Goal: Task Accomplishment & Management: Manage account settings

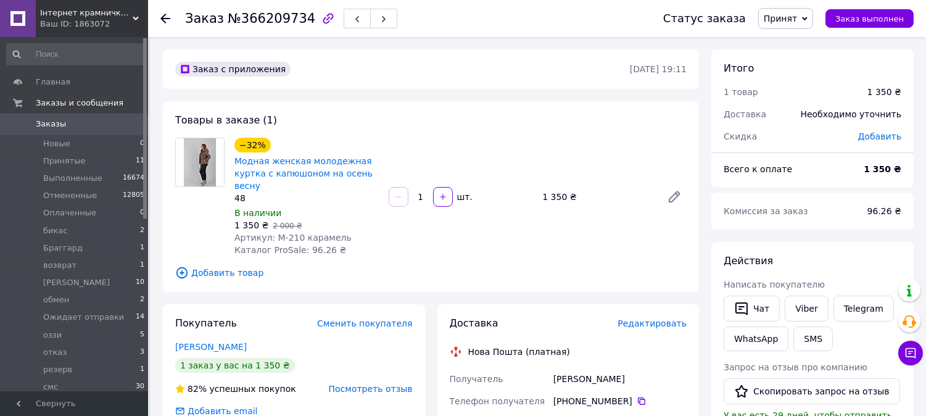
click at [363, 321] on span "Сменить покупателя" at bounding box center [364, 323] width 95 height 10
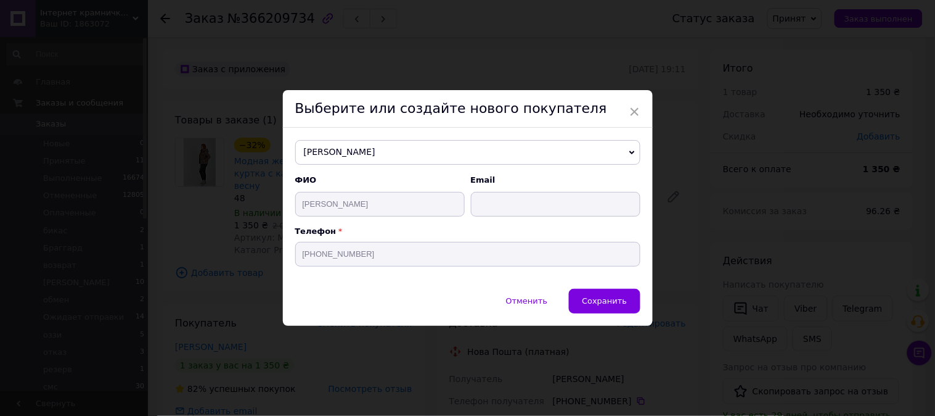
click at [364, 149] on span "[PERSON_NAME]" at bounding box center [467, 152] width 345 height 25
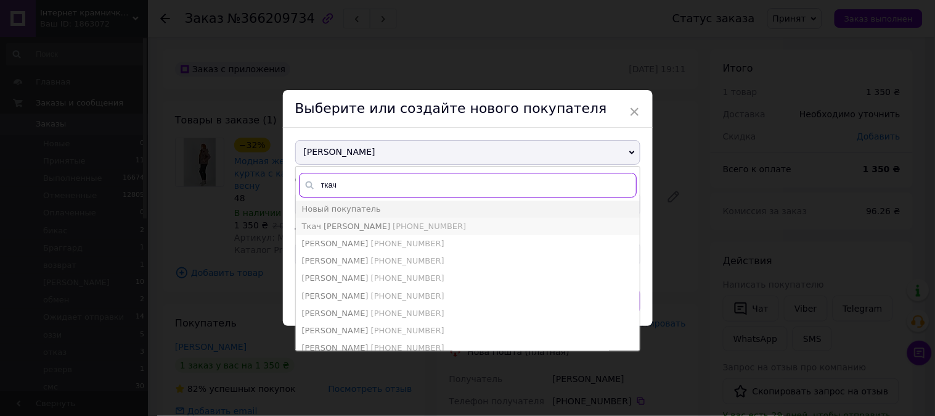
type input "ткач"
click at [415, 220] on li "Ткач [PERSON_NAME] [PHONE_NUMBER]" at bounding box center [468, 226] width 344 height 17
type input "Ткач [PERSON_NAME]"
type input "[PHONE_NUMBER]@xxxxxx$.com"
type input "[PHONE_NUMBER]"
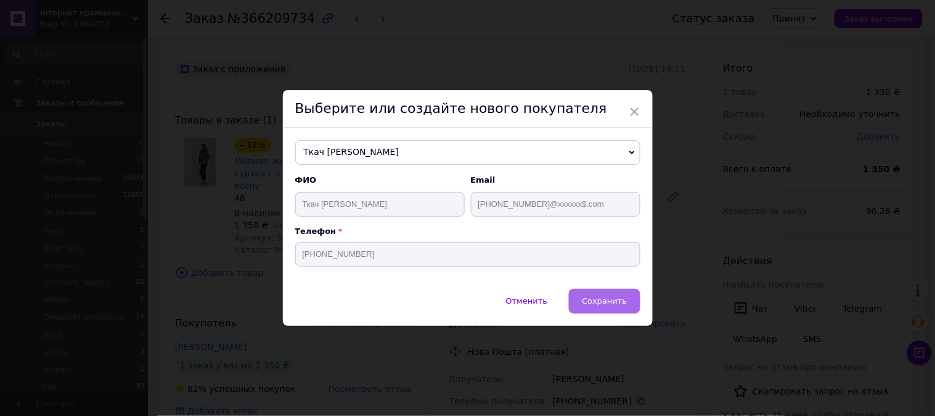
click at [619, 299] on span "Сохранить" at bounding box center [604, 300] width 45 height 9
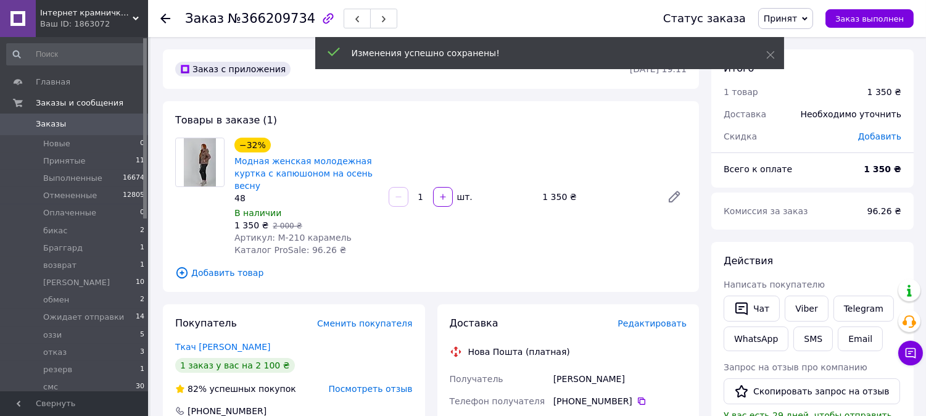
click at [226, 274] on span "Добавить товар" at bounding box center [430, 273] width 511 height 14
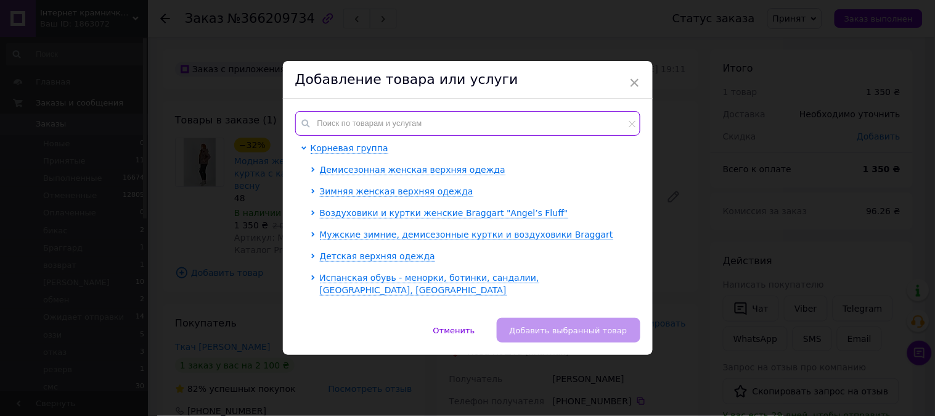
click at [375, 111] on input "text" at bounding box center [467, 123] width 345 height 25
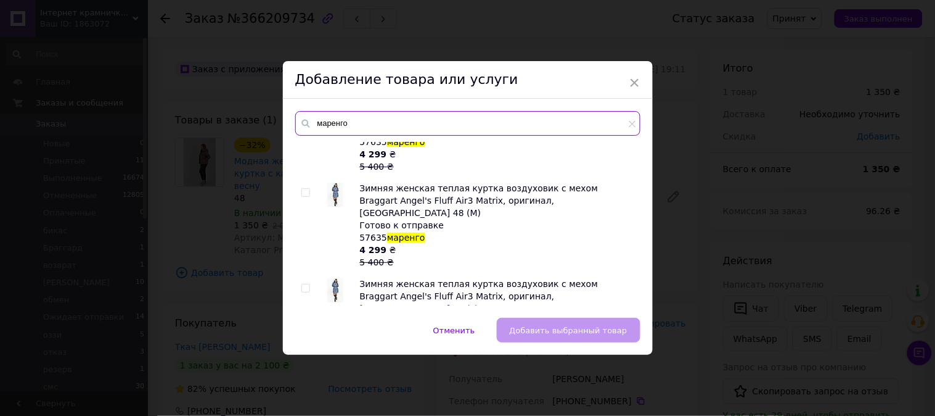
scroll to position [3145, 0]
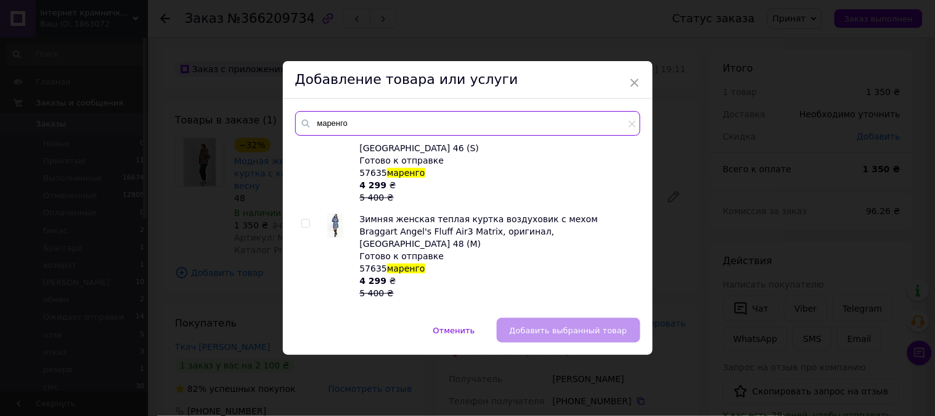
drag, startPoint x: 335, startPoint y: 126, endPoint x: 310, endPoint y: 127, distance: 24.7
click at [310, 127] on div "маренго" at bounding box center [467, 123] width 345 height 25
type input "143"
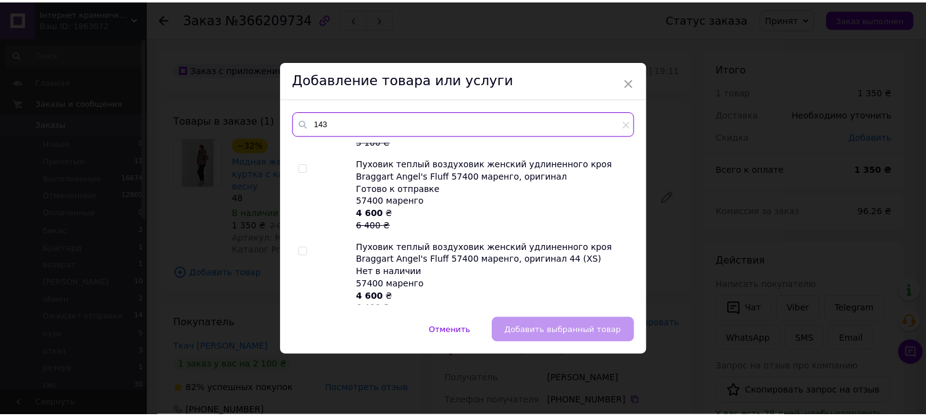
scroll to position [0, 0]
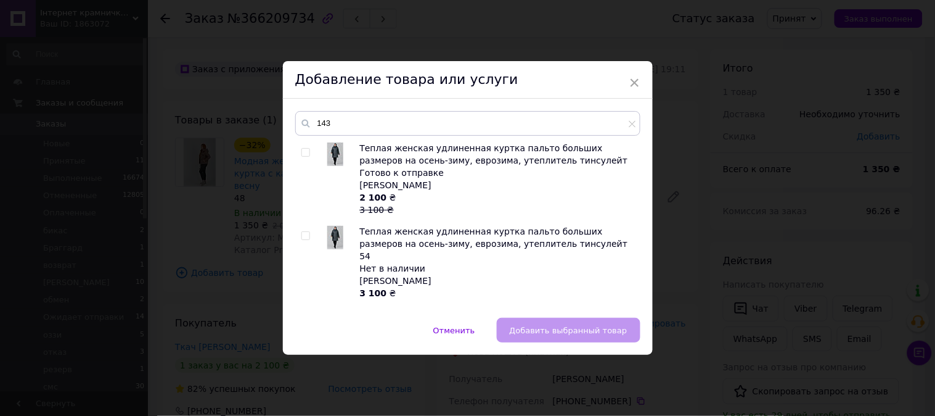
click at [302, 151] on input "checkbox" at bounding box center [306, 153] width 8 height 8
checkbox input "true"
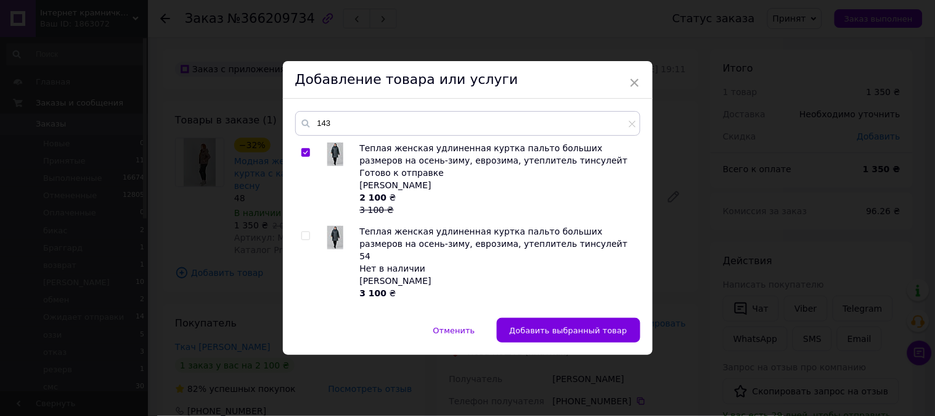
drag, startPoint x: 590, startPoint y: 334, endPoint x: 575, endPoint y: 329, distance: 15.6
click at [589, 334] on span "Добавить выбранный товар" at bounding box center [569, 330] width 118 height 9
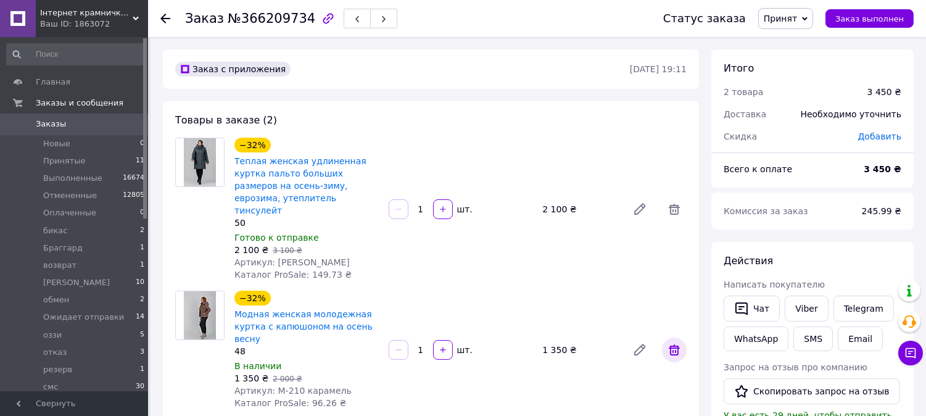
click at [676, 342] on icon at bounding box center [674, 349] width 15 height 15
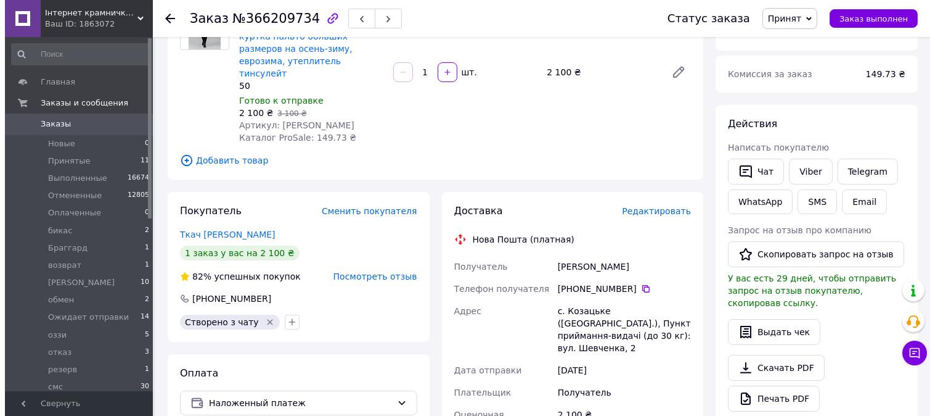
scroll to position [205, 0]
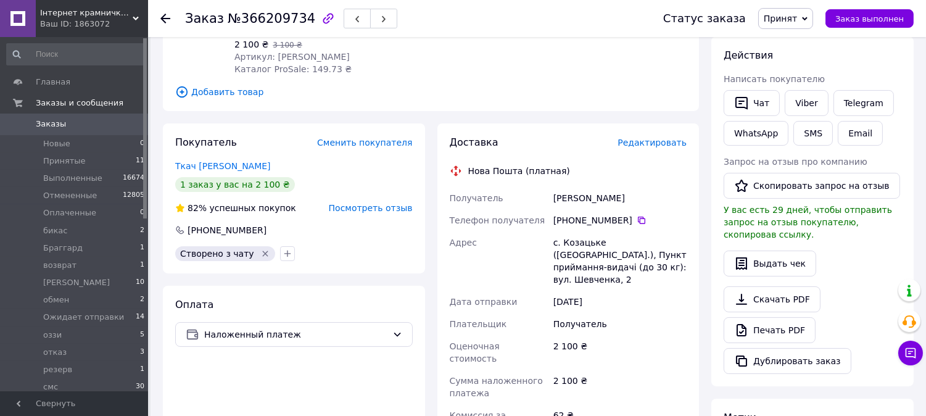
click at [652, 138] on span "Редактировать" at bounding box center [651, 143] width 69 height 10
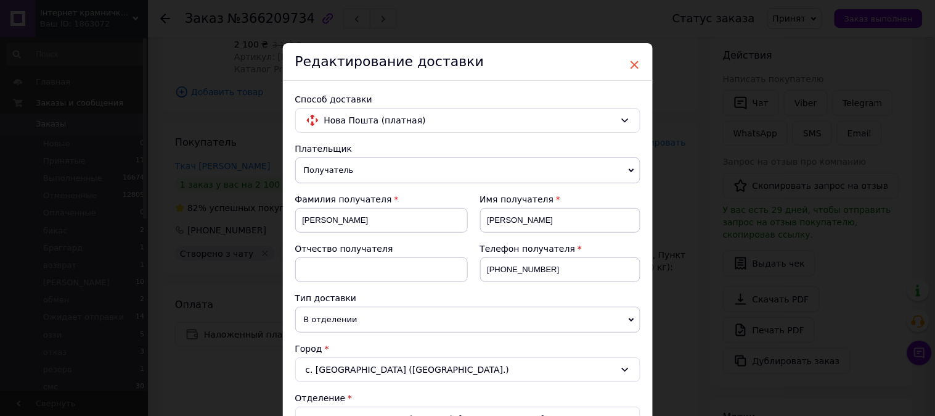
click at [631, 67] on span "×" at bounding box center [635, 64] width 11 height 21
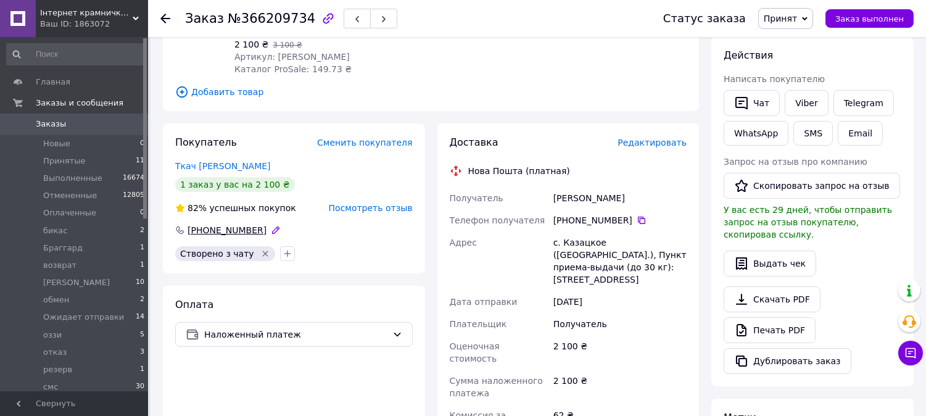
drag, startPoint x: 290, startPoint y: 215, endPoint x: 188, endPoint y: 218, distance: 102.4
click at [188, 224] on div "[PHONE_NUMBER]" at bounding box center [293, 230] width 237 height 12
copy div "[PHONE_NUMBER]"
click at [651, 138] on span "Редактировать" at bounding box center [651, 143] width 69 height 10
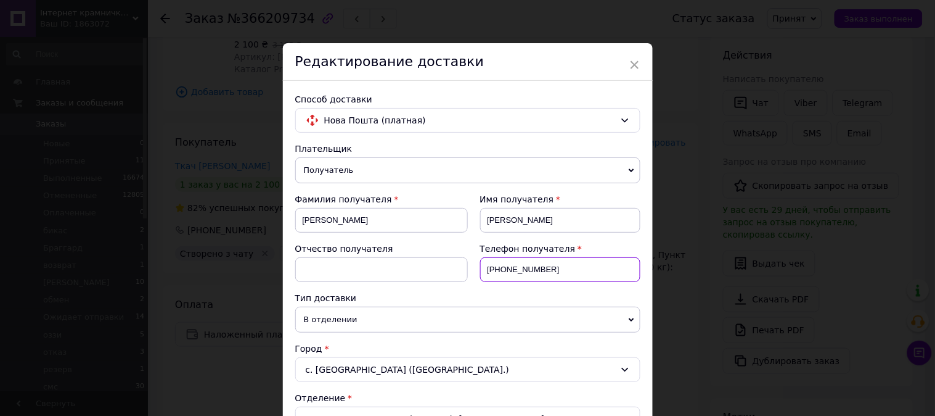
drag, startPoint x: 556, startPoint y: 269, endPoint x: 483, endPoint y: 273, distance: 72.8
click at [483, 273] on input "[PHONE_NUMBER]" at bounding box center [560, 269] width 160 height 25
paste input "67 392 91 33"
type input "[PHONE_NUMBER]"
drag, startPoint x: 388, startPoint y: 221, endPoint x: 288, endPoint y: 213, distance: 100.8
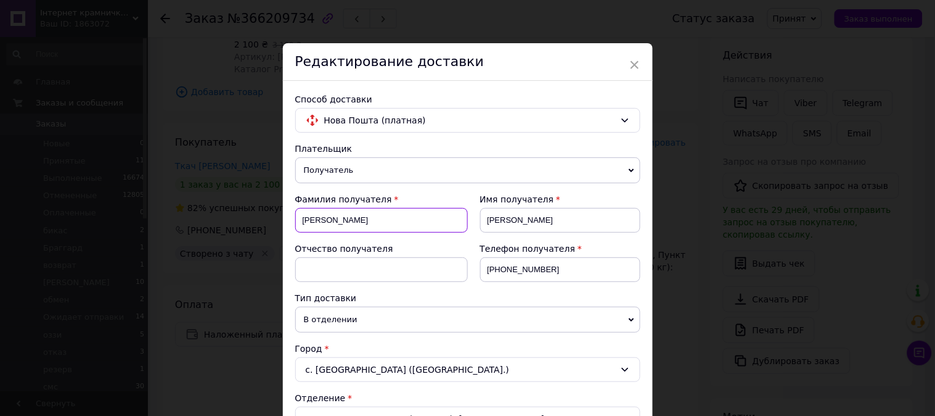
type input "Ткач"
drag, startPoint x: 556, startPoint y: 227, endPoint x: 489, endPoint y: 224, distance: 66.6
click at [487, 226] on input "[PERSON_NAME]" at bounding box center [560, 220] width 160 height 25
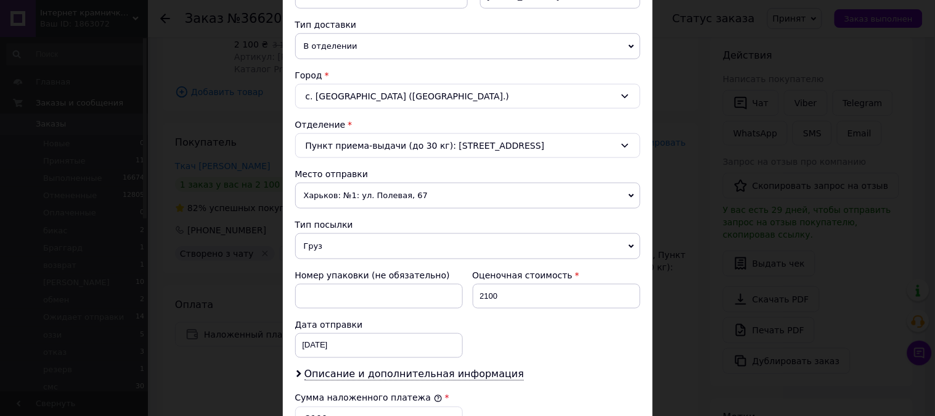
scroll to position [274, 0]
type input "[PERSON_NAME]"
click at [401, 192] on span "Харьков: №1: ул. Полевая, 67" at bounding box center [467, 195] width 345 height 26
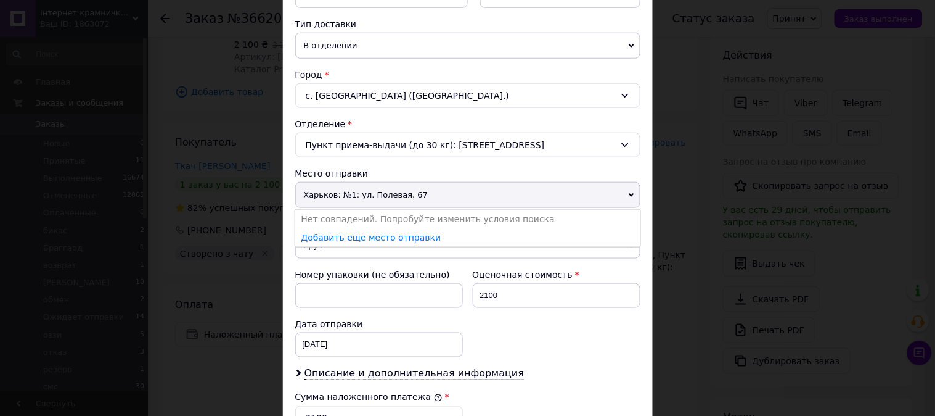
click at [464, 200] on span "Харьков: №1: ул. Полевая, 67" at bounding box center [467, 195] width 345 height 26
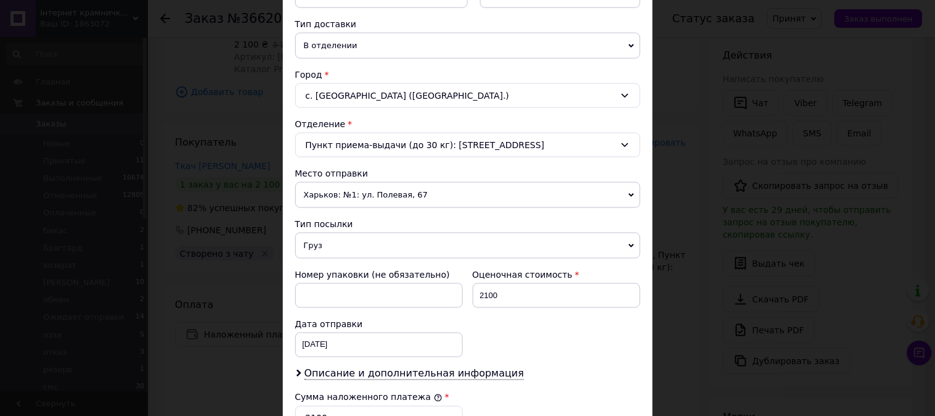
click at [430, 107] on div "с. [GEOGRAPHIC_DATA] ([GEOGRAPHIC_DATA].)" at bounding box center [467, 95] width 345 height 25
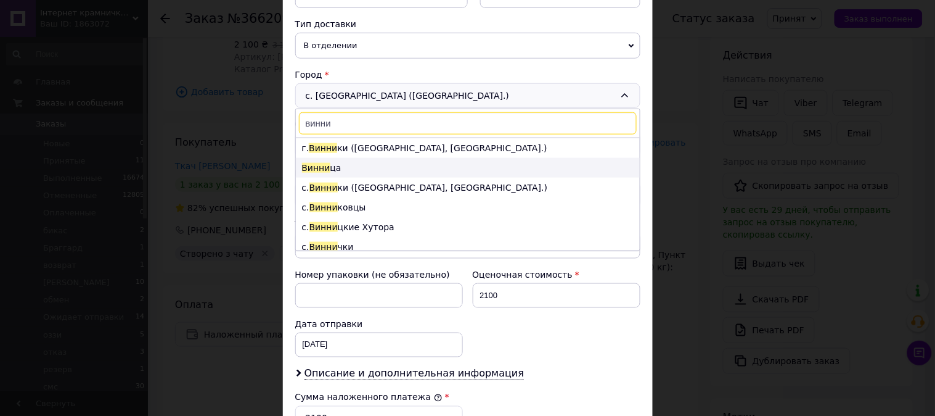
type input "винни"
click at [339, 162] on li "Винни ца" at bounding box center [468, 168] width 344 height 20
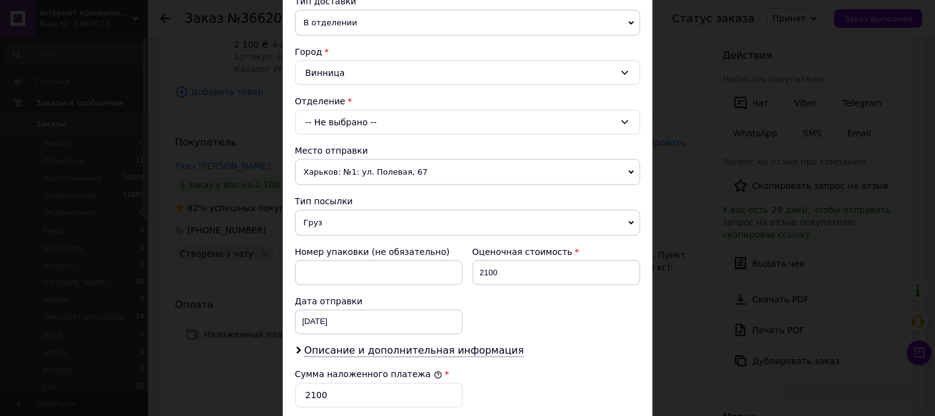
scroll to position [205, 0]
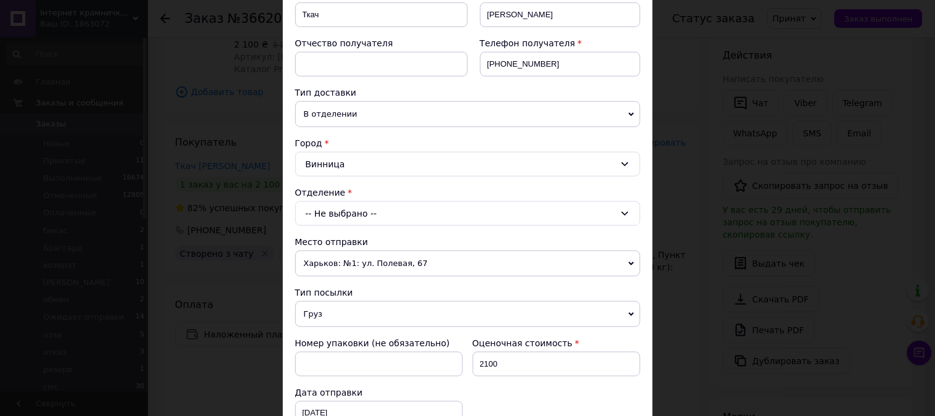
click at [352, 210] on div "-- Не выбрано --" at bounding box center [467, 213] width 345 height 25
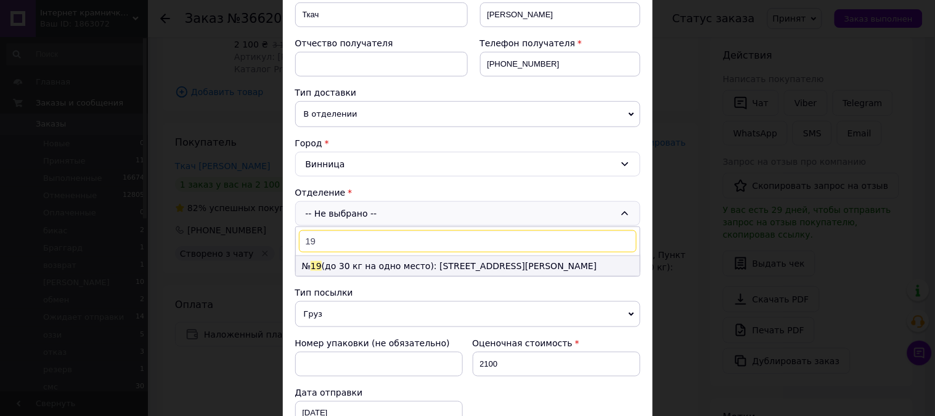
type input "19"
click at [349, 269] on li "№ 19 (до 30 кг на одно место): [STREET_ADDRESS][PERSON_NAME]" at bounding box center [468, 266] width 344 height 20
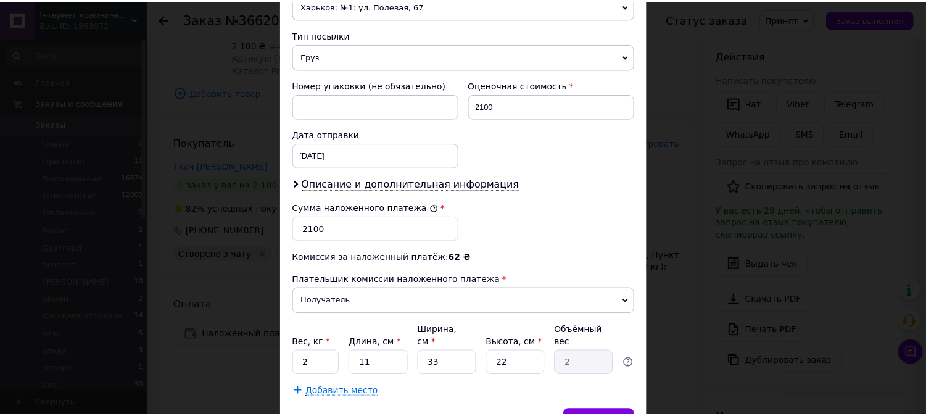
scroll to position [527, 0]
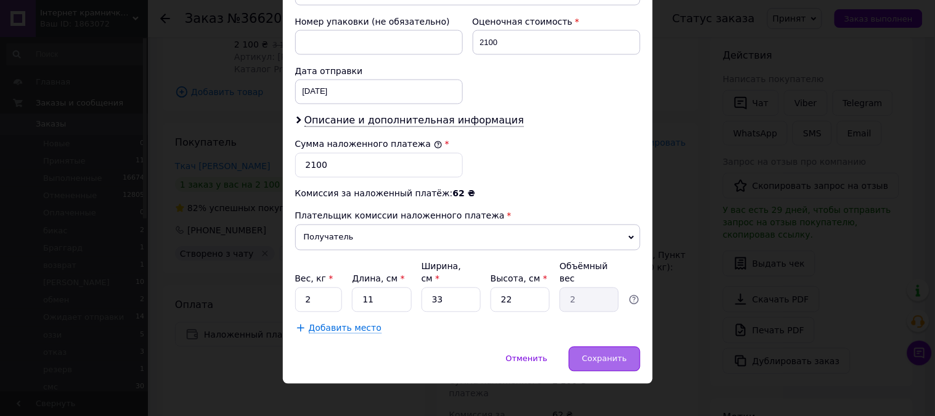
click at [598, 354] on span "Сохранить" at bounding box center [604, 358] width 45 height 9
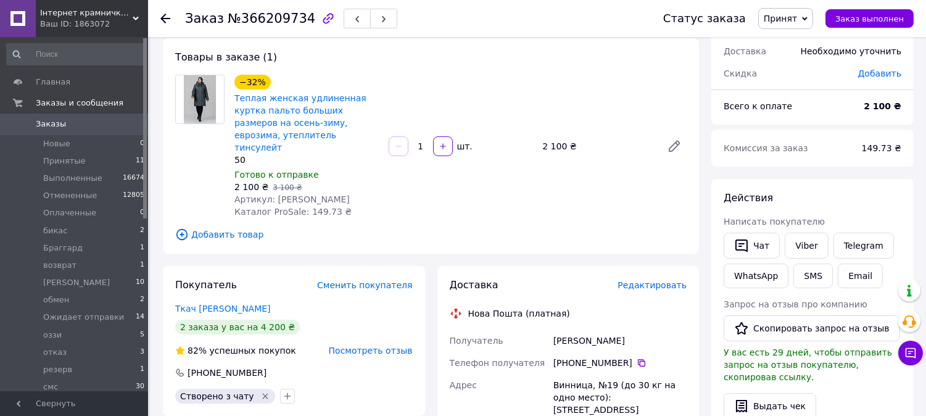
scroll to position [0, 0]
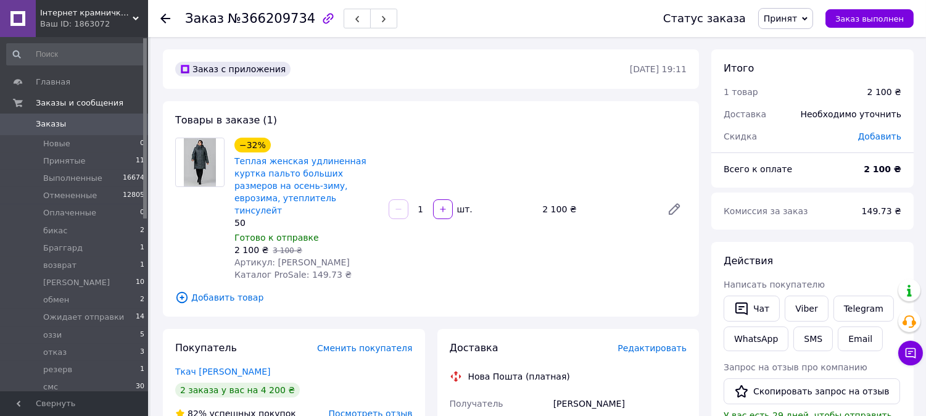
click at [879, 139] on span "Добавить" at bounding box center [879, 136] width 43 height 10
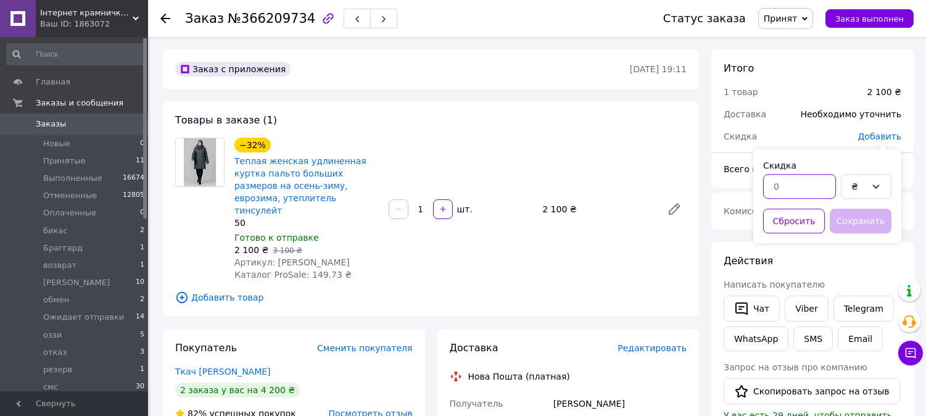
click at [794, 184] on input "text" at bounding box center [799, 186] width 73 height 25
type input "110"
click at [861, 229] on button "Сохранить" at bounding box center [860, 220] width 62 height 25
